Goal: Information Seeking & Learning: Learn about a topic

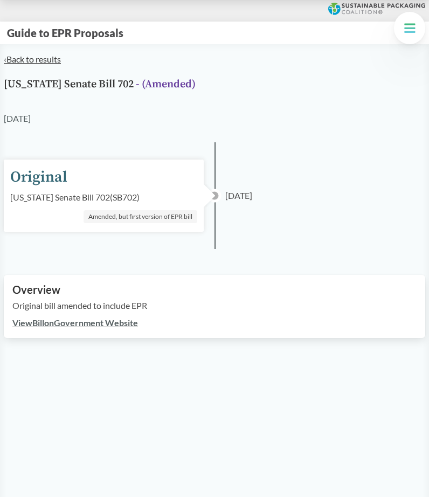
click at [43, 60] on link "‹ Back to results" at bounding box center [32, 59] width 57 height 10
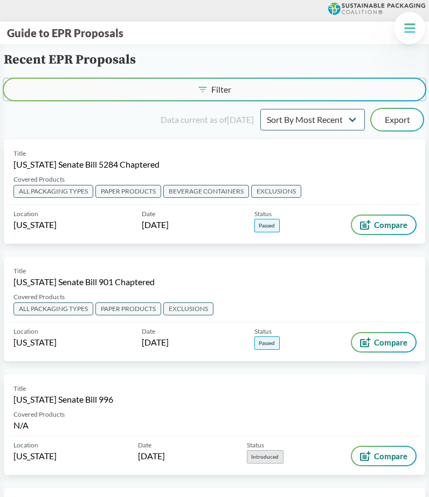
click at [103, 91] on button "Filter" at bounding box center [215, 90] width 422 height 22
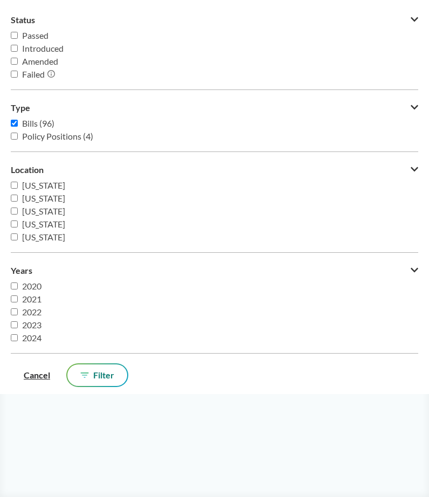
click at [61, 223] on span "[US_STATE]" at bounding box center [43, 224] width 43 height 10
click at [18, 223] on input "[US_STATE]" at bounding box center [14, 224] width 7 height 7
checkbox input "true"
click at [113, 374] on span "Filter" at bounding box center [103, 375] width 21 height 9
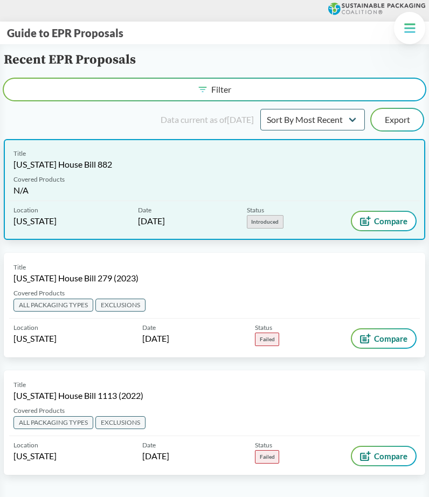
click at [173, 179] on div "Covered Products N/A" at bounding box center [214, 188] width 411 height 26
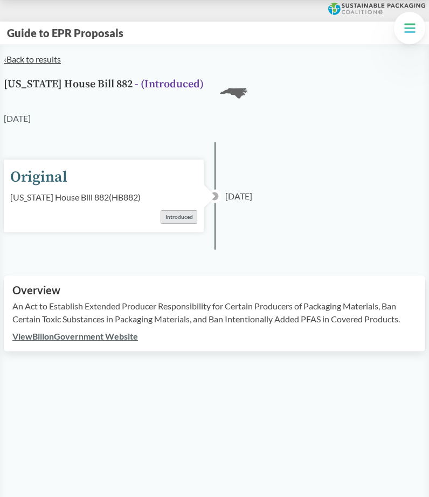
click at [50, 57] on link "‹ Back to results" at bounding box center [32, 59] width 57 height 10
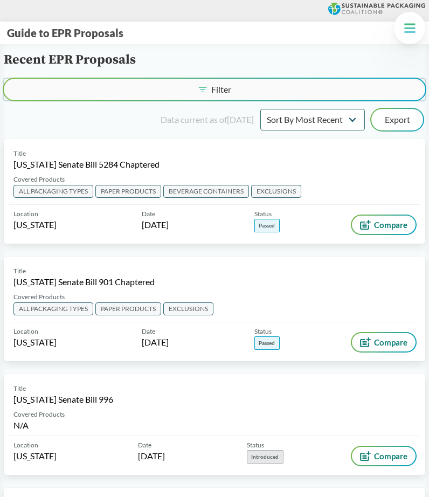
click at [61, 86] on button "Filter" at bounding box center [215, 90] width 422 height 22
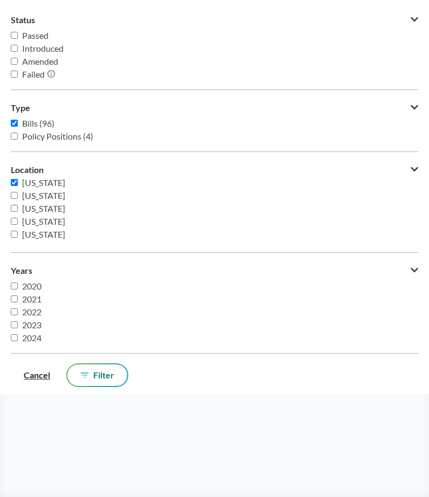
scroll to position [35, 0]
click at [65, 190] on span "[US_STATE]" at bounding box center [43, 189] width 43 height 10
click at [18, 190] on input "[US_STATE]" at bounding box center [14, 188] width 7 height 7
checkbox input "false"
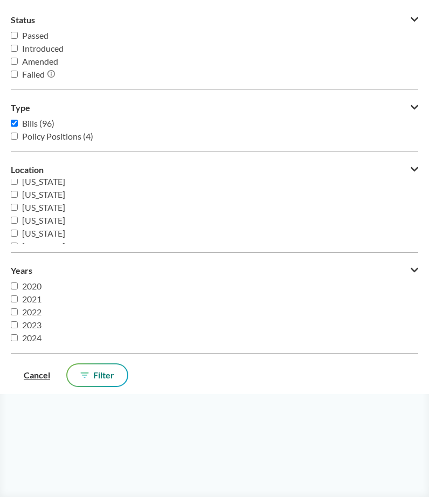
click at [50, 219] on span "[US_STATE]" at bounding box center [43, 220] width 43 height 10
click at [18, 219] on input "[US_STATE]" at bounding box center [14, 220] width 7 height 7
checkbox input "true"
click at [95, 374] on span "Filter" at bounding box center [103, 375] width 21 height 9
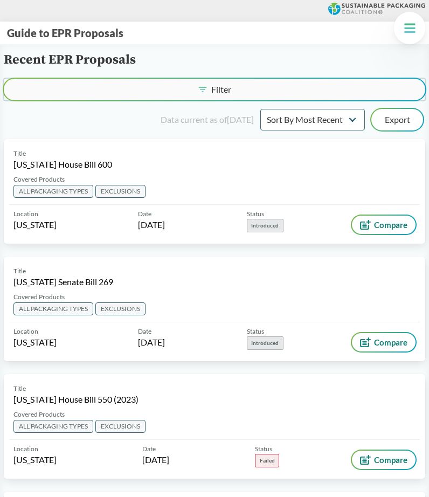
click at [154, 91] on button "Filter" at bounding box center [215, 90] width 422 height 22
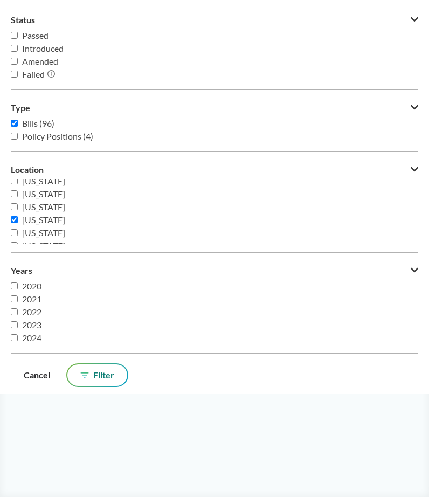
scroll to position [45, 0]
click at [51, 218] on span "[US_STATE]" at bounding box center [43, 217] width 43 height 10
click at [18, 218] on input "[US_STATE]" at bounding box center [14, 217] width 7 height 7
checkbox input "false"
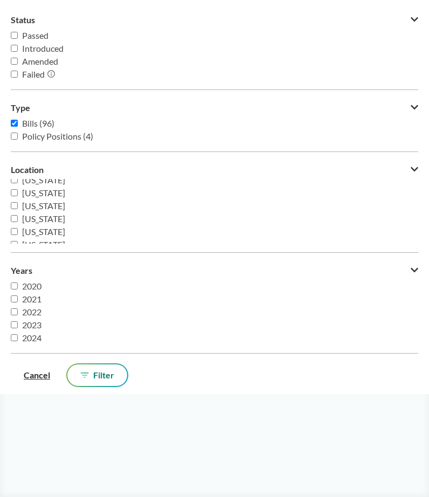
click at [45, 211] on span "[US_STATE]" at bounding box center [43, 206] width 43 height 10
click at [18, 209] on input "[US_STATE]" at bounding box center [14, 205] width 7 height 7
checkbox input "true"
click at [111, 382] on button "Filter" at bounding box center [97, 376] width 60 height 22
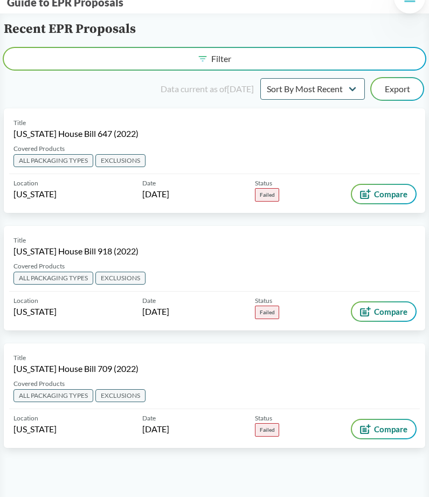
scroll to position [0, 0]
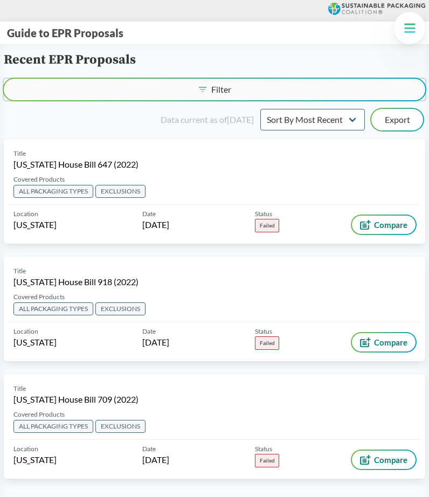
click at [125, 100] on button "Filter" at bounding box center [215, 90] width 422 height 22
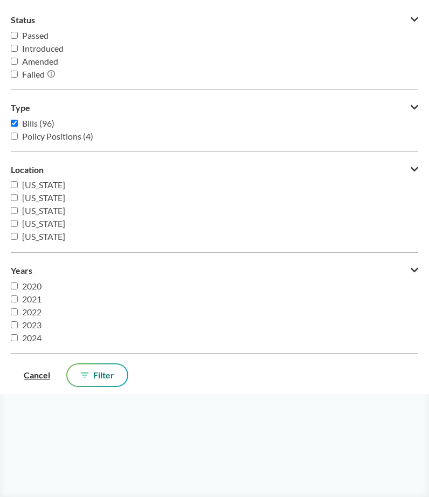
scroll to position [69, 0]
click at [55, 221] on span "[US_STATE]" at bounding box center [43, 220] width 43 height 10
click at [18, 221] on input "[US_STATE]" at bounding box center [14, 219] width 7 height 7
checkbox input "true"
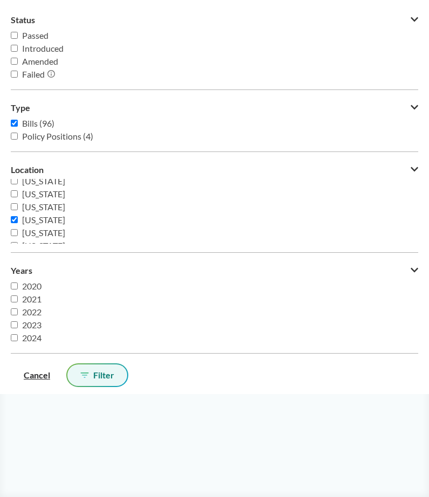
click at [109, 377] on span "Filter" at bounding box center [103, 375] width 21 height 9
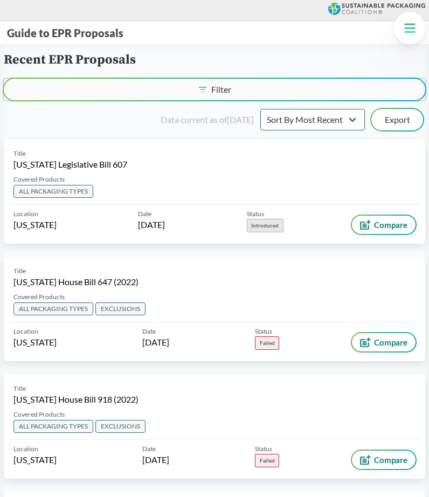
click at [177, 92] on button "Filter" at bounding box center [215, 90] width 422 height 22
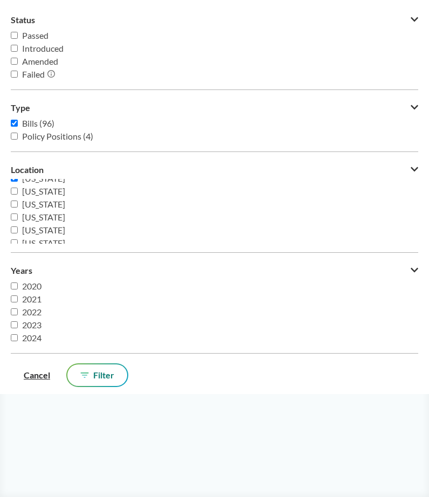
click at [52, 179] on span "[US_STATE]" at bounding box center [43, 178] width 43 height 10
click at [18, 179] on input "[US_STATE]" at bounding box center [14, 178] width 7 height 7
checkbox input "false"
click at [53, 203] on span "[US_STATE]" at bounding box center [43, 200] width 43 height 10
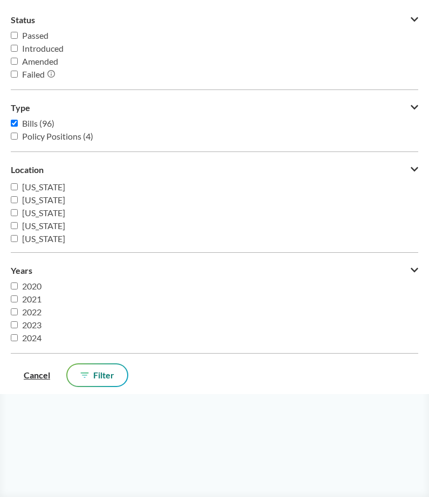
click at [18, 203] on input "[US_STATE]" at bounding box center [14, 199] width 7 height 7
checkbox input "true"
click at [102, 380] on span "Filter" at bounding box center [103, 375] width 21 height 9
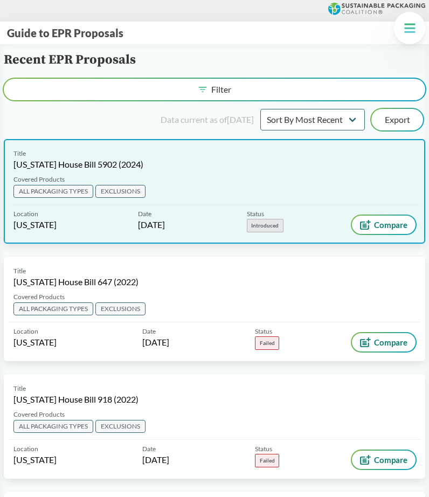
click at [187, 175] on div "Covered Products ALL PACKAGING TYPES EXCLUSIONS" at bounding box center [214, 190] width 411 height 30
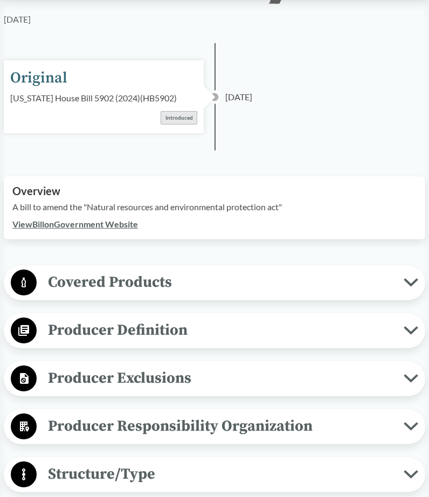
scroll to position [146, 0]
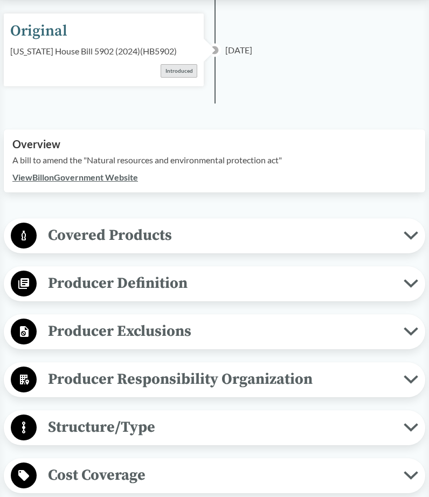
click at [229, 298] on div "Producer Definition Brands Producer is an individual or entity that manufacture…" at bounding box center [215, 283] width 422 height 35
click at [237, 287] on span "Producer Definition" at bounding box center [220, 283] width 367 height 24
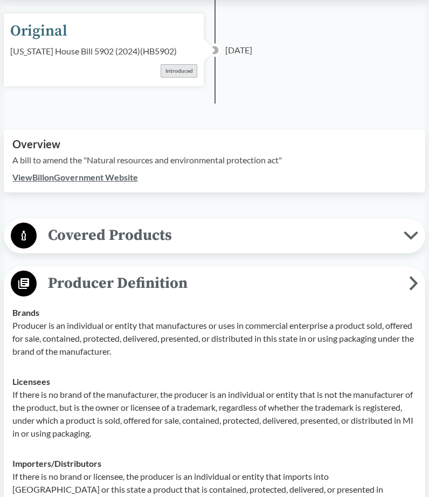
click at [237, 287] on span "Producer Definition" at bounding box center [223, 283] width 373 height 24
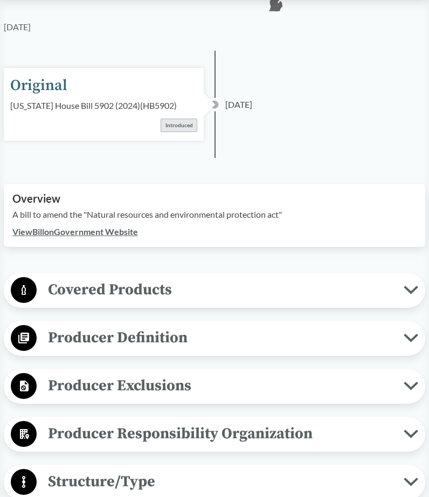
scroll to position [0, 0]
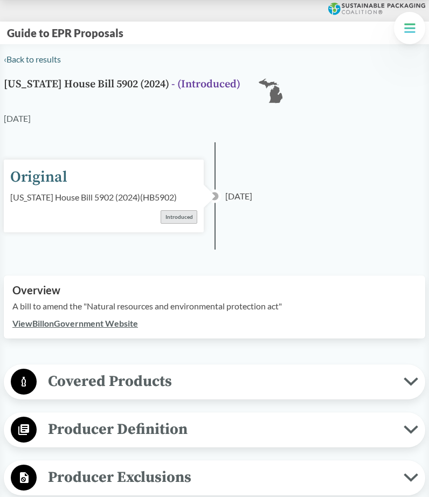
click at [121, 103] on h1 "Michigan House Bill 5902 (2024) - ( Introduced )" at bounding box center [122, 95] width 237 height 33
click at [57, 62] on link "‹ Back to results" at bounding box center [32, 59] width 57 height 10
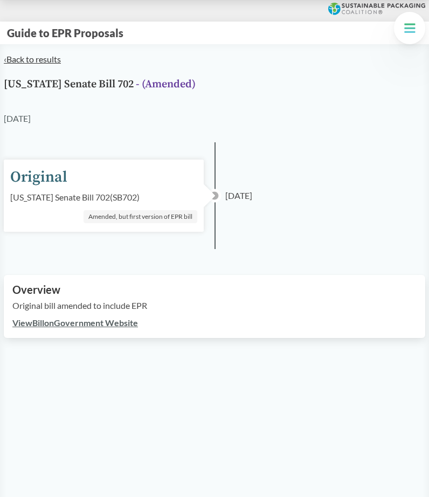
click at [56, 60] on link "‹ Back to results" at bounding box center [32, 59] width 57 height 10
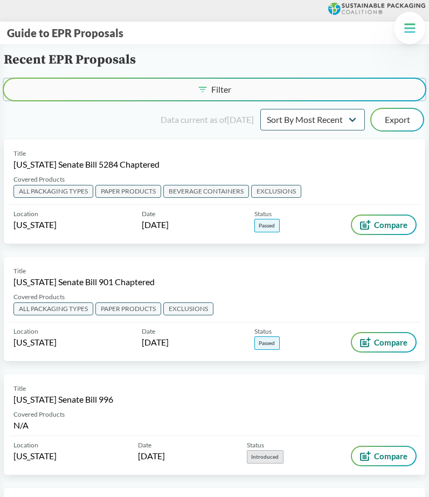
click at [132, 91] on button "Filter" at bounding box center [215, 90] width 422 height 22
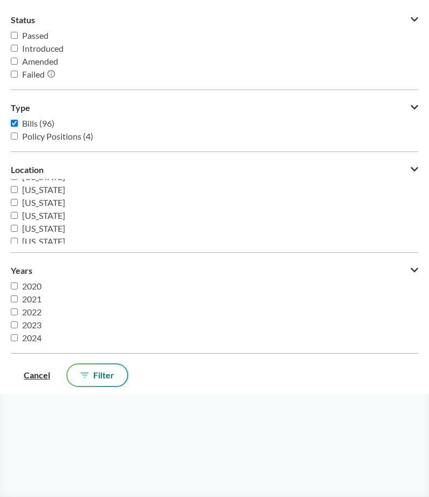
scroll to position [66, 0]
click at [63, 211] on span "[US_STATE]" at bounding box center [43, 210] width 43 height 10
click at [18, 211] on input "[US_STATE]" at bounding box center [14, 210] width 7 height 7
checkbox input "true"
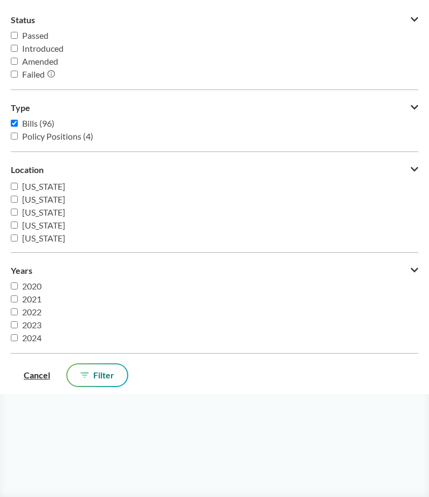
click at [47, 225] on span "[US_STATE]" at bounding box center [43, 225] width 43 height 10
click at [18, 225] on input "[US_STATE]" at bounding box center [14, 225] width 7 height 7
checkbox input "true"
click at [47, 225] on span "[US_STATE]" at bounding box center [43, 224] width 43 height 10
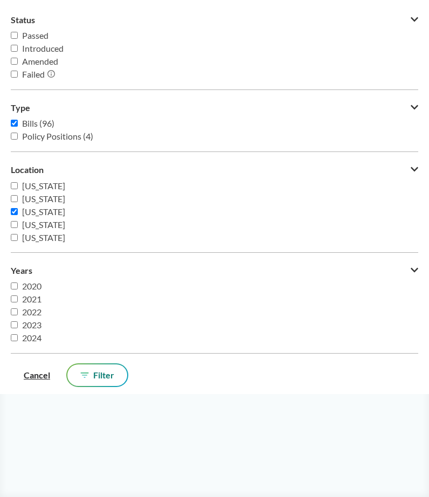
click at [18, 225] on input "[US_STATE]" at bounding box center [14, 224] width 7 height 7
checkbox input "true"
click at [47, 225] on span "[US_STATE]" at bounding box center [43, 225] width 43 height 10
click at [18, 225] on input "[US_STATE]" at bounding box center [14, 225] width 7 height 7
checkbox input "true"
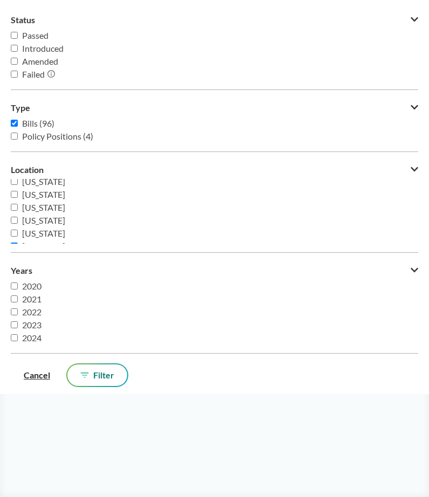
scroll to position [49, 0]
click at [46, 200] on span "[US_STATE]" at bounding box center [43, 201] width 43 height 10
click at [18, 200] on input "[US_STATE]" at bounding box center [14, 200] width 7 height 7
checkbox input "true"
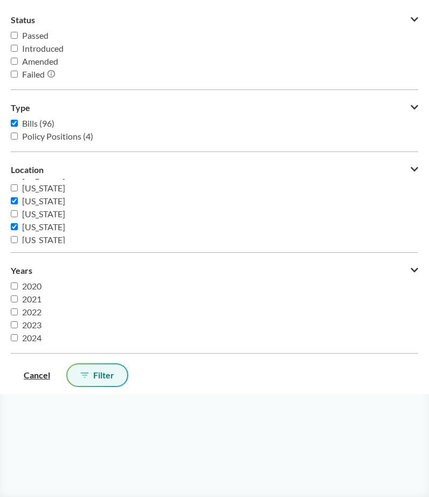
click at [111, 372] on span "Filter" at bounding box center [103, 375] width 21 height 9
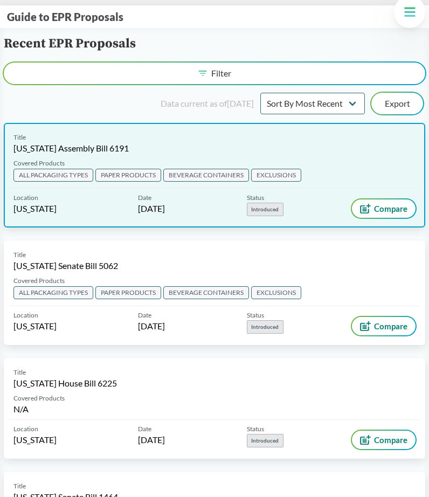
scroll to position [16, 0]
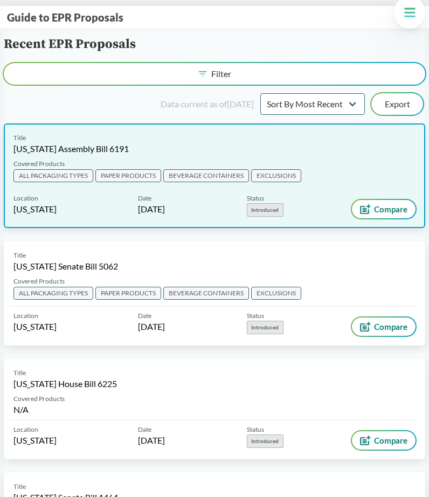
click at [160, 153] on div "Title [US_STATE] Assembly Bill 6191" at bounding box center [214, 144] width 402 height 22
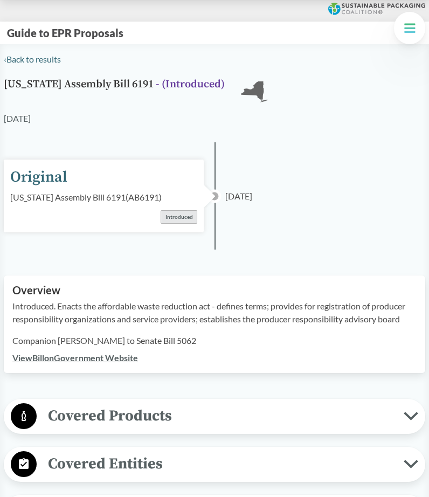
click at [42, 60] on link "‹ Back to results" at bounding box center [32, 59] width 57 height 10
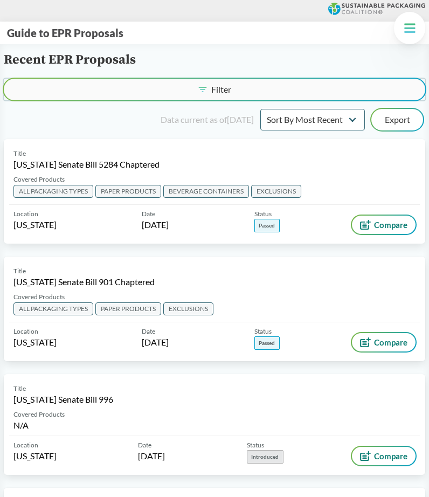
click at [84, 86] on button "Filter" at bounding box center [215, 90] width 422 height 22
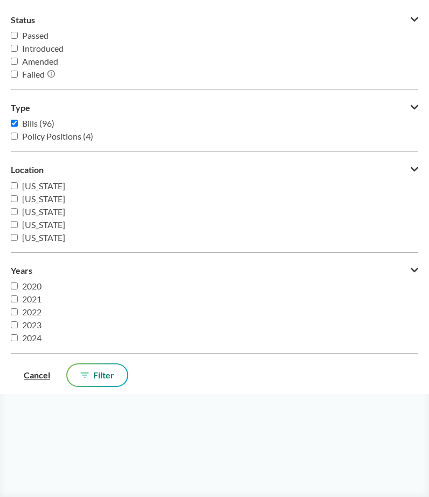
scroll to position [75, 0]
click at [56, 202] on span "[US_STATE]" at bounding box center [43, 200] width 43 height 10
click at [18, 202] on input "[US_STATE]" at bounding box center [14, 200] width 7 height 7
checkbox input "true"
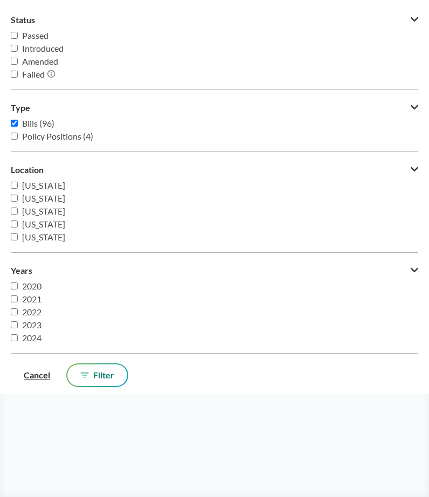
click at [51, 216] on span "[US_STATE]" at bounding box center [43, 211] width 43 height 10
click at [18, 215] on input "[US_STATE]" at bounding box center [14, 211] width 7 height 7
checkbox input "true"
click at [46, 218] on span "[US_STATE]" at bounding box center [43, 213] width 43 height 10
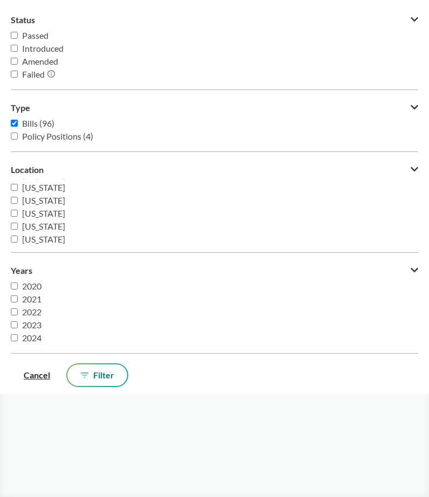
click at [18, 217] on input "[US_STATE]" at bounding box center [14, 213] width 7 height 7
checkbox input "true"
click at [48, 229] on span "[US_STATE]" at bounding box center [43, 226] width 43 height 10
click at [18, 229] on input "[US_STATE]" at bounding box center [14, 226] width 7 height 7
checkbox input "true"
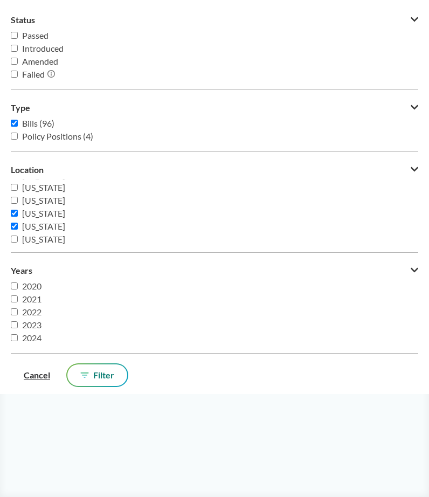
click at [48, 238] on span "[US_STATE]" at bounding box center [43, 239] width 43 height 10
click at [18, 238] on input "[US_STATE]" at bounding box center [14, 239] width 7 height 7
checkbox input "true"
click at [52, 212] on span "[US_STATE]" at bounding box center [43, 211] width 43 height 10
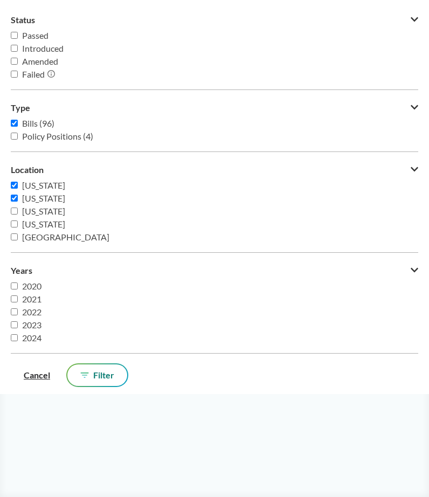
click at [18, 212] on input "[US_STATE]" at bounding box center [14, 211] width 7 height 7
checkbox input "true"
click at [88, 374] on icon at bounding box center [84, 375] width 9 height 5
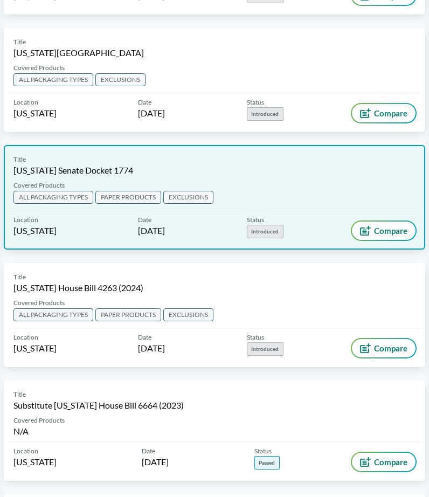
scroll to position [236, 0]
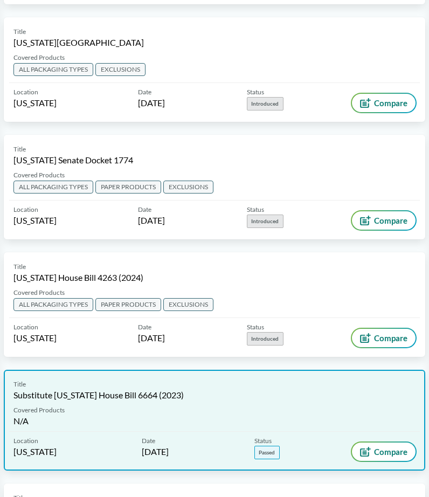
click at [142, 384] on div "Title Substitute [US_STATE] House Bill 6664 (2023)" at bounding box center [214, 391] width 402 height 22
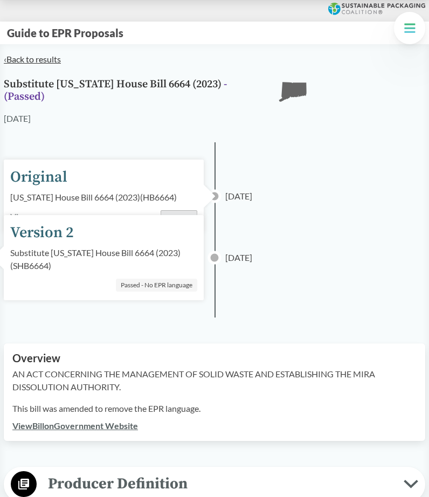
click at [44, 61] on link "‹ Back to results" at bounding box center [32, 59] width 57 height 10
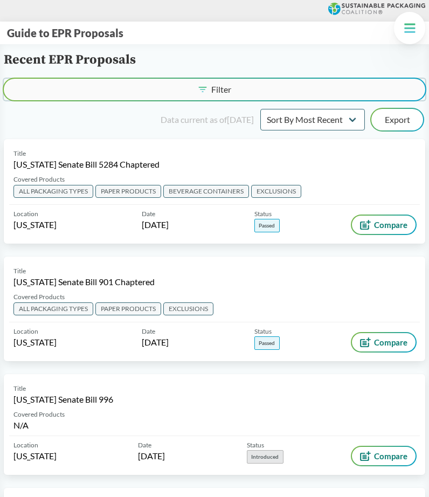
click at [154, 90] on button "Filter" at bounding box center [215, 90] width 422 height 22
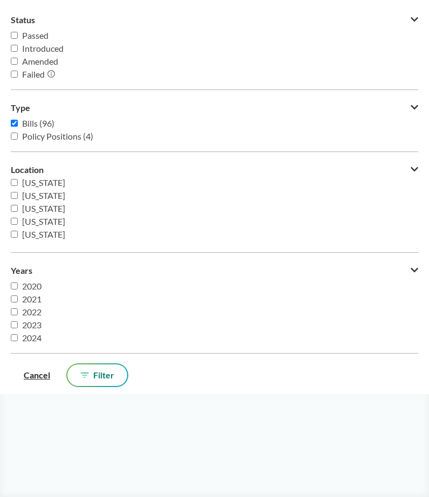
scroll to position [74, 0]
click at [62, 204] on span "[US_STATE]" at bounding box center [43, 202] width 43 height 10
click at [18, 204] on input "[US_STATE]" at bounding box center [14, 201] width 7 height 7
checkbox input "true"
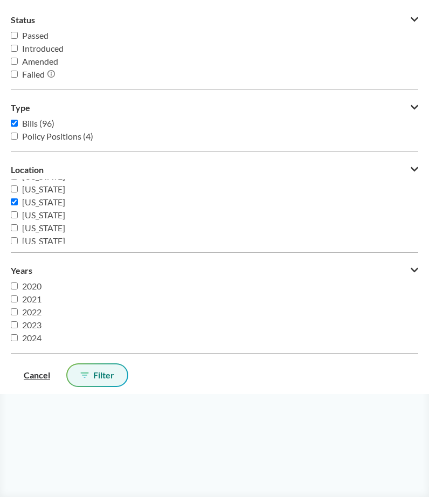
click at [102, 377] on span "Filter" at bounding box center [103, 375] width 21 height 9
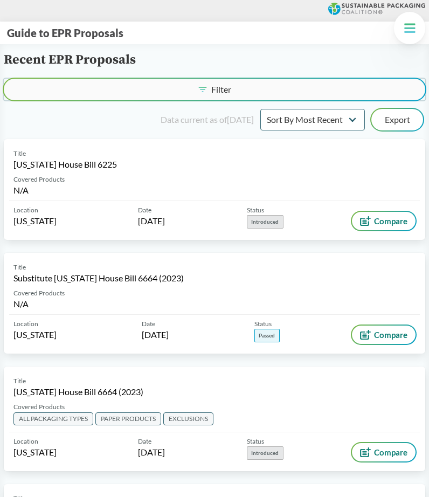
click at [137, 88] on button "Filter" at bounding box center [215, 90] width 422 height 22
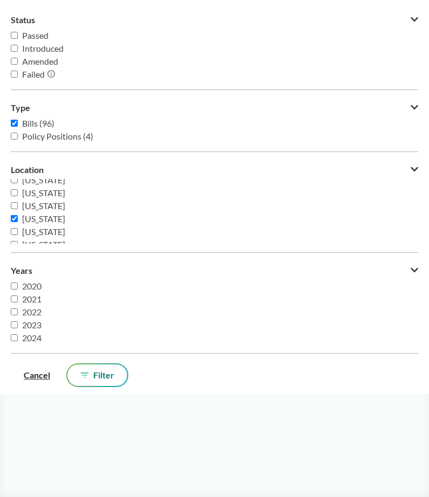
scroll to position [58, 0]
click at [52, 219] on span "[US_STATE]" at bounding box center [43, 217] width 43 height 10
click at [18, 219] on input "[US_STATE]" at bounding box center [14, 217] width 7 height 7
checkbox input "false"
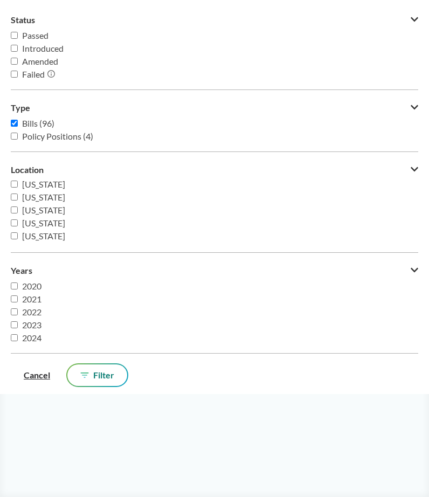
click at [38, 210] on span "[US_STATE]" at bounding box center [43, 210] width 43 height 10
click at [18, 210] on input "[US_STATE]" at bounding box center [14, 210] width 7 height 7
click at [38, 210] on span "[US_STATE]" at bounding box center [43, 210] width 43 height 10
click at [18, 210] on input "[US_STATE]" at bounding box center [14, 210] width 7 height 7
checkbox input "false"
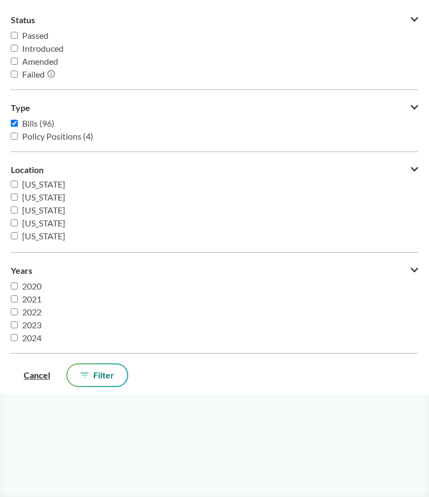
click at [42, 225] on span "[US_STATE]" at bounding box center [43, 223] width 43 height 10
click at [18, 225] on input "[US_STATE]" at bounding box center [14, 222] width 7 height 7
checkbox input "true"
click at [115, 374] on button "Filter" at bounding box center [97, 376] width 60 height 22
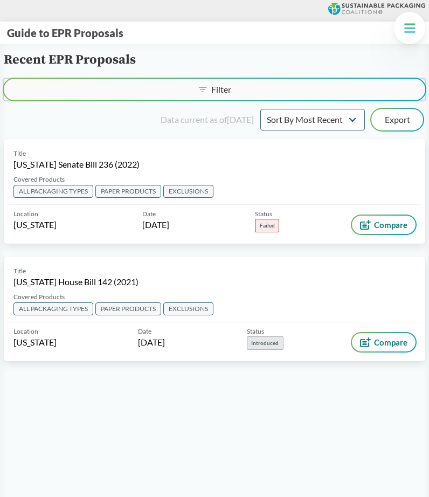
click at [165, 86] on button "Filter" at bounding box center [215, 90] width 422 height 22
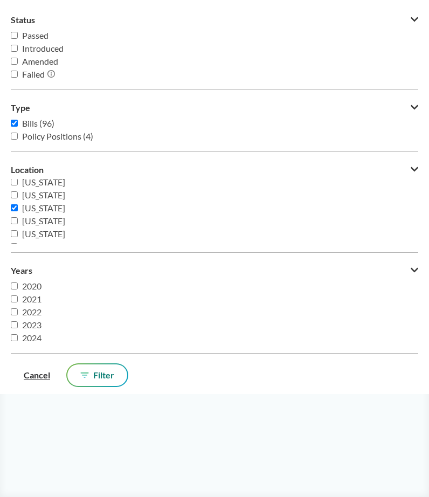
scroll to position [215, 0]
click at [47, 207] on span "[US_STATE]" at bounding box center [43, 203] width 43 height 10
click at [18, 207] on input "[US_STATE]" at bounding box center [14, 203] width 7 height 7
checkbox input "false"
click at [47, 217] on span "[US_STATE]" at bounding box center [43, 216] width 43 height 10
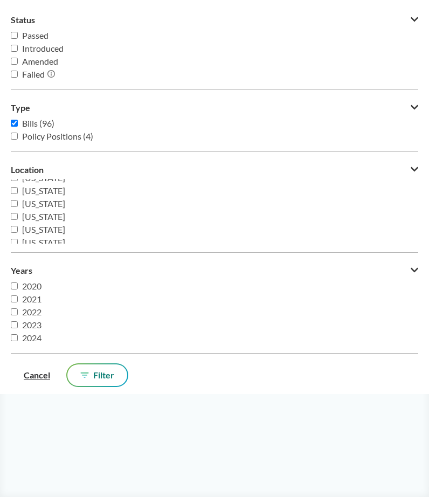
click at [18, 217] on input "[US_STATE]" at bounding box center [14, 216] width 7 height 7
checkbox input "true"
click at [107, 369] on button "Filter" at bounding box center [97, 376] width 60 height 22
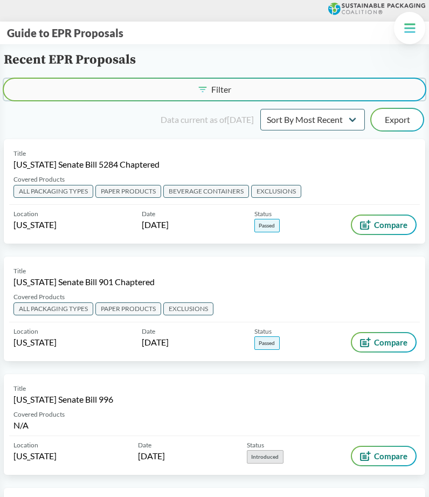
click at [163, 92] on button "Filter" at bounding box center [215, 90] width 422 height 22
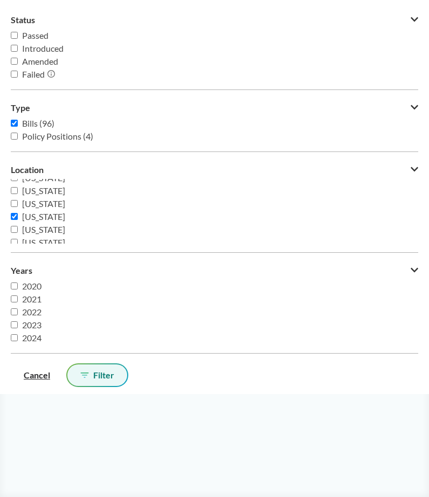
click at [109, 375] on span "Filter" at bounding box center [103, 375] width 21 height 9
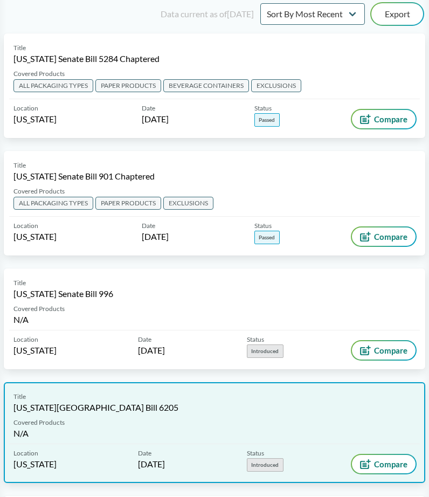
scroll to position [0, 0]
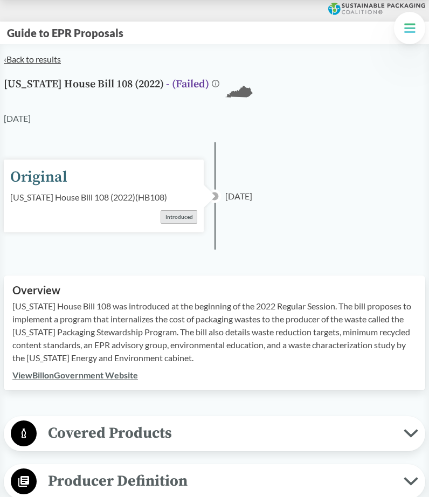
click at [47, 56] on link "‹ Back to results" at bounding box center [32, 59] width 57 height 10
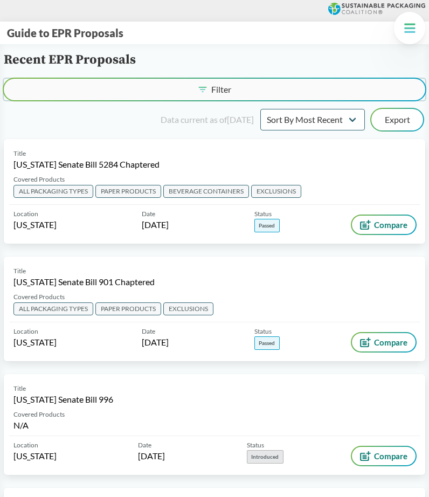
click at [157, 91] on button "Filter" at bounding box center [215, 90] width 422 height 22
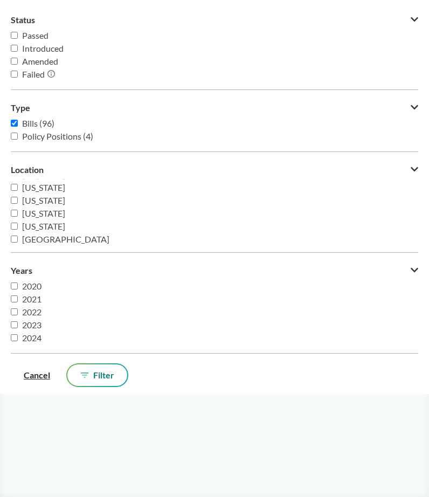
scroll to position [233, 0]
click at [55, 214] on span "[US_STATE]" at bounding box center [43, 211] width 43 height 10
click at [18, 214] on input "[US_STATE]" at bounding box center [14, 211] width 7 height 7
checkbox input "true"
drag, startPoint x: 112, startPoint y: 370, endPoint x: 104, endPoint y: 383, distance: 14.8
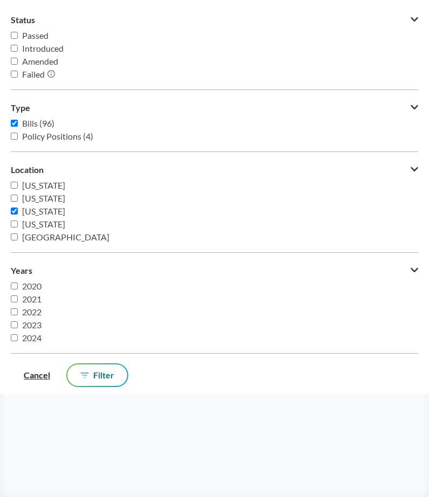
click at [106, 383] on button "Filter" at bounding box center [97, 376] width 60 height 22
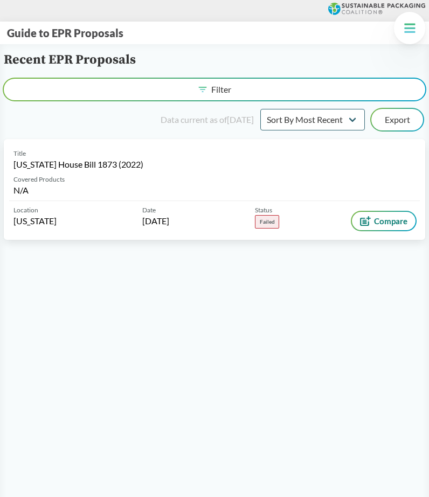
click at [102, 383] on main "Recent EPR Proposals Filter Data current as of 12/11/2024 Sort By Most Recent S…" at bounding box center [214, 292] width 429 height 497
